Goal: Check status: Check status

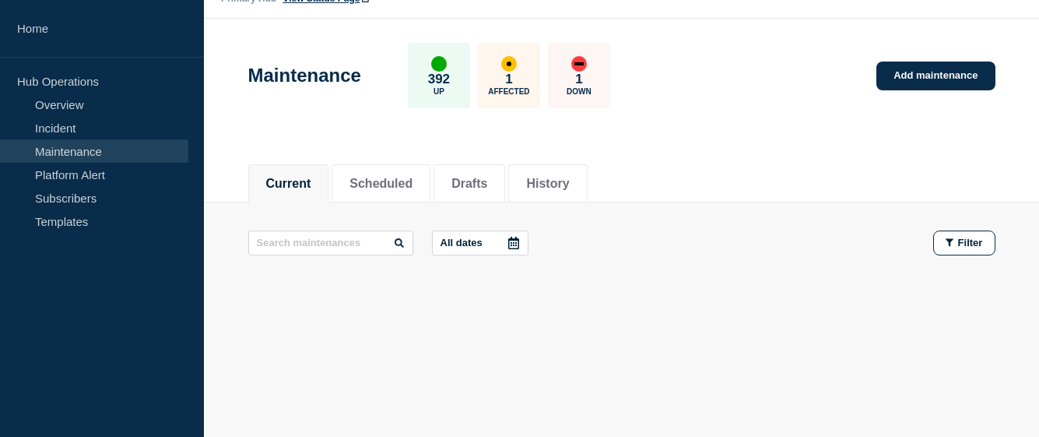
scroll to position [39, 0]
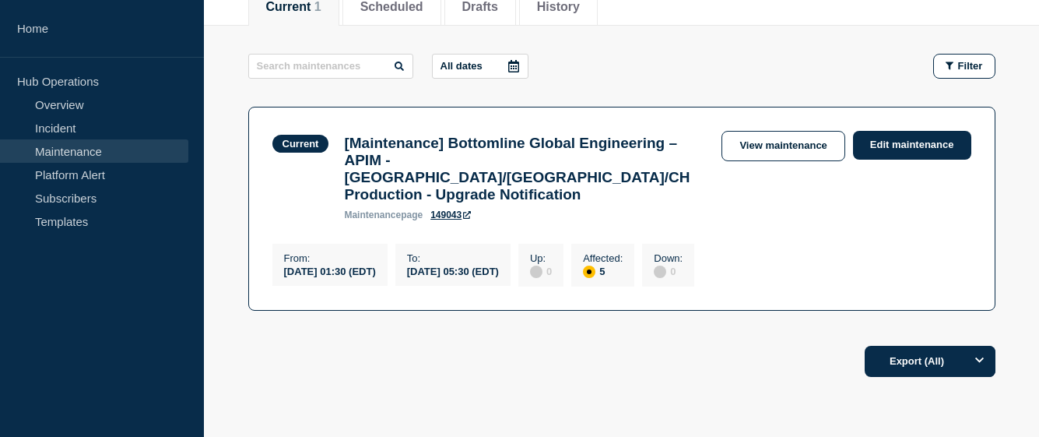
scroll to position [293, 0]
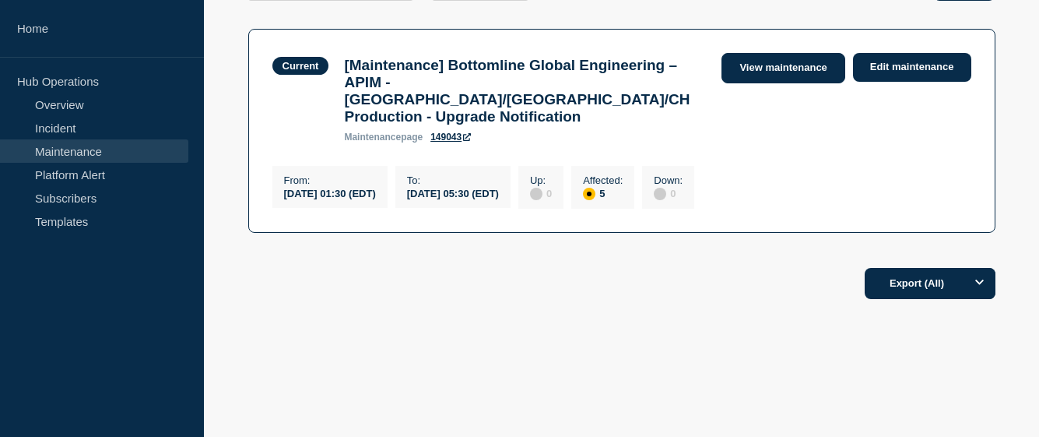
click at [779, 69] on link "View maintenance" at bounding box center [782, 68] width 123 height 30
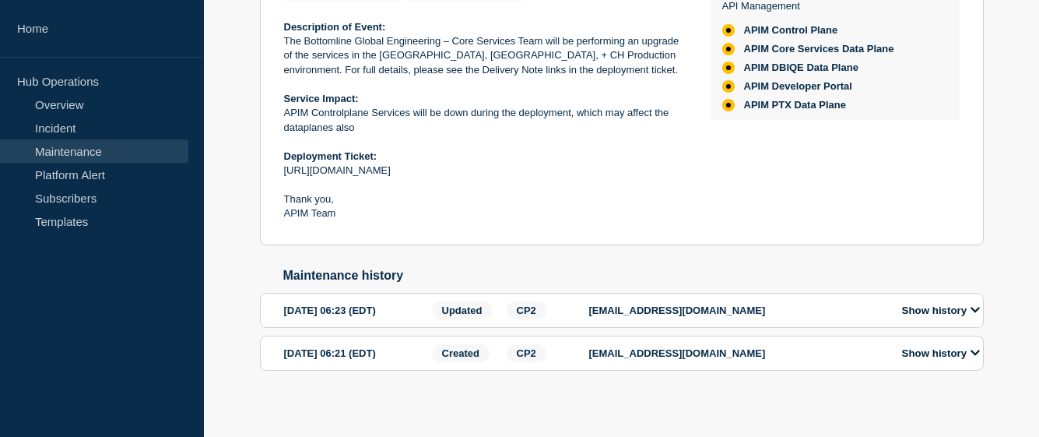
scroll to position [311, 0]
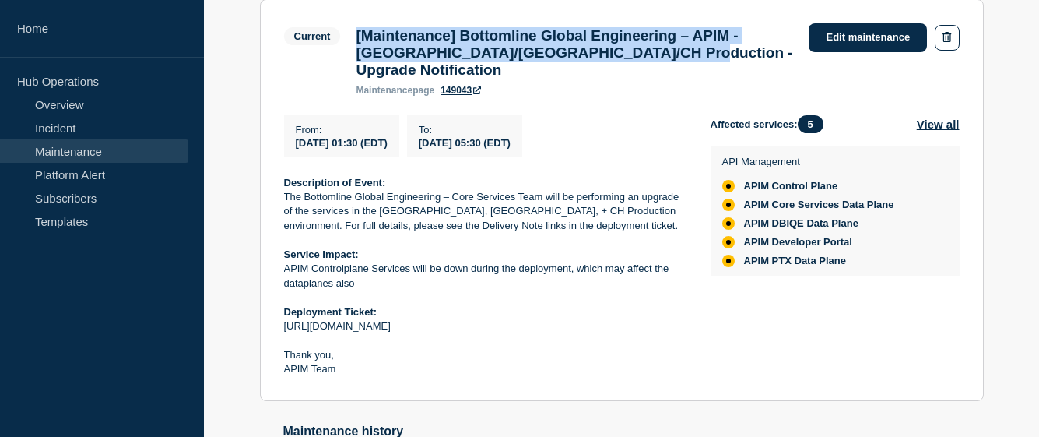
drag, startPoint x: 722, startPoint y: 65, endPoint x: 353, endPoint y: 41, distance: 370.4
click at [353, 41] on div "[Maintenance] Bottomline Global Engineering – APIM - US/UK/CH Production - Upgr…" at bounding box center [574, 61] width 453 height 68
copy h3 "[Maintenance] Bottomline Global Engineering – APIM - [GEOGRAPHIC_DATA]/[GEOGRAP…"
drag, startPoint x: 458, startPoint y: 324, endPoint x: 273, endPoint y: 320, distance: 185.3
click at [273, 320] on section "Current [Maintenance] Bottomline Global Engineering – APIM - US/UK/CH Productio…" at bounding box center [622, 200] width 724 height 402
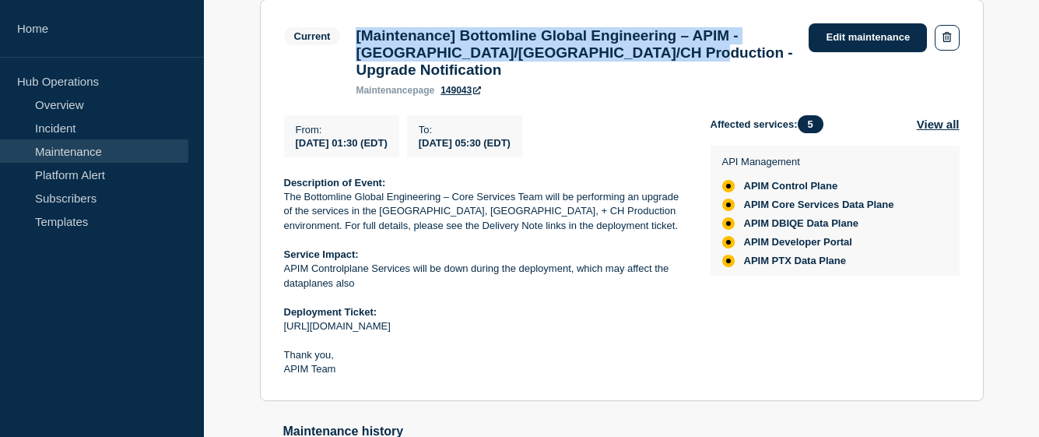
copy p "https://jira.bottomline.tech/browse/BTIQ-22411"
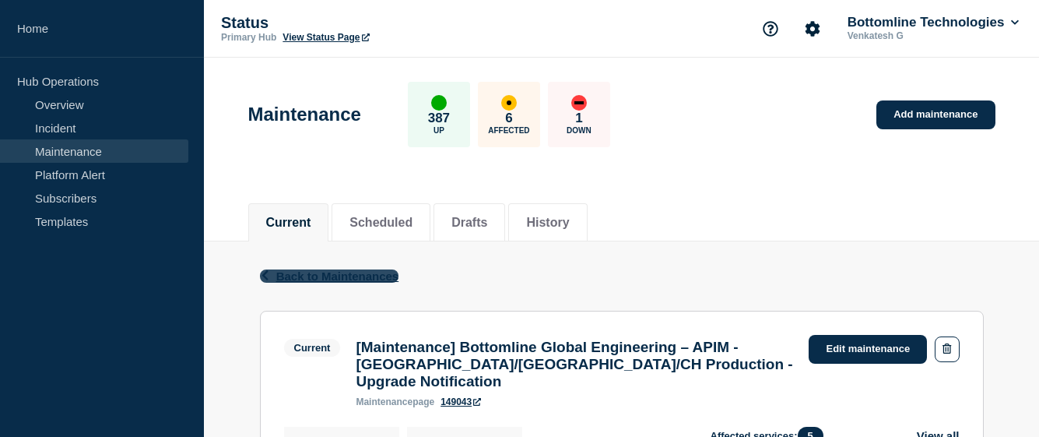
click at [268, 275] on icon "button" at bounding box center [265, 275] width 12 height 10
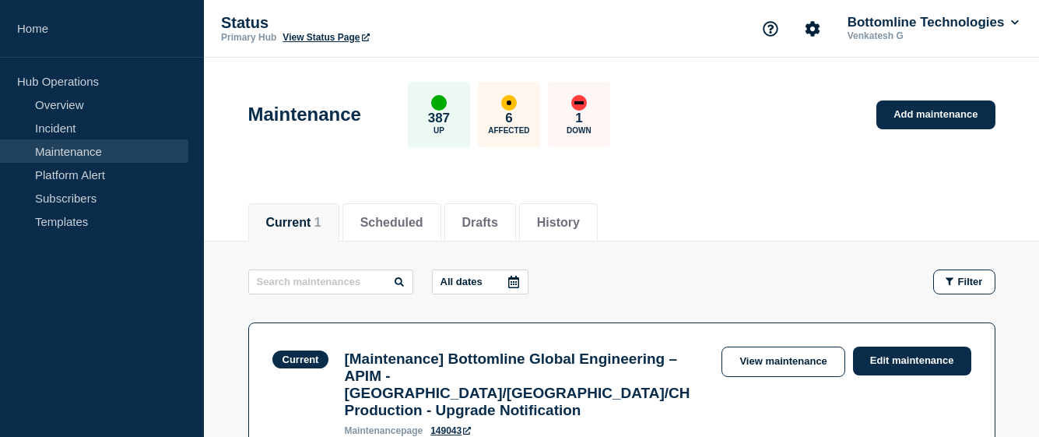
scroll to position [293, 0]
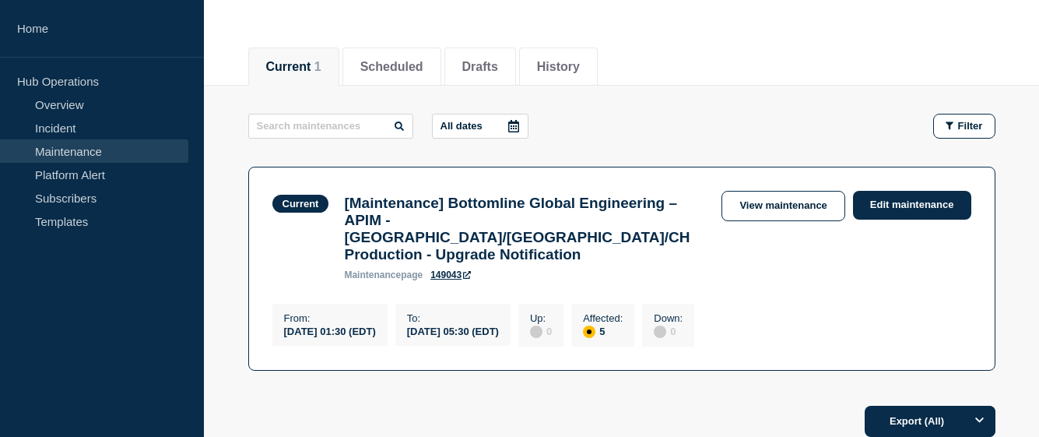
scroll to position [233, 0]
